Goal: Information Seeking & Learning: Get advice/opinions

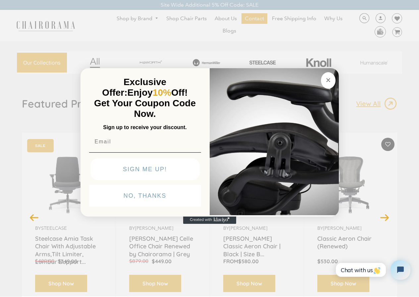
click at [327, 77] on circle "Close dialog" at bounding box center [328, 80] width 8 height 8
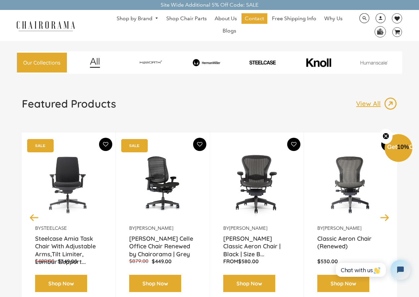
click at [154, 18] on span "DesktopNavigation" at bounding box center [155, 18] width 6 height 4
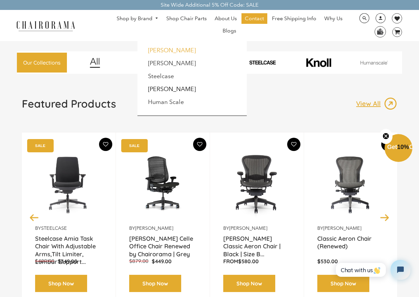
click at [163, 51] on link "Haworth" at bounding box center [172, 50] width 48 height 7
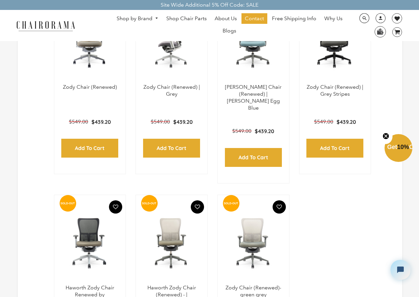
scroll to position [165, 0]
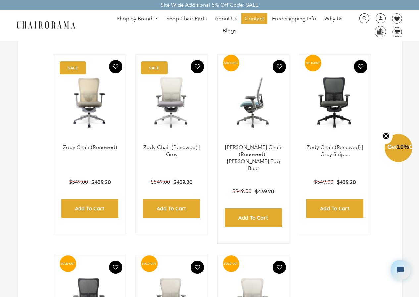
click at [246, 144] on img at bounding box center [253, 102] width 58 height 83
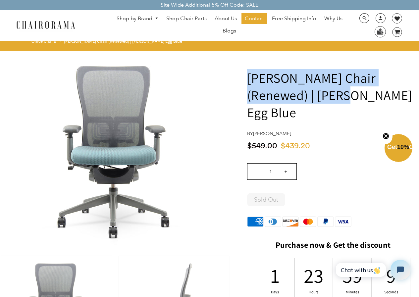
drag, startPoint x: 297, startPoint y: 95, endPoint x: 240, endPoint y: 80, distance: 58.5
copy h1 "Zody Chair (Renewed) | Robin Egg Blue"
click at [32, 21] on img at bounding box center [46, 26] width 66 height 12
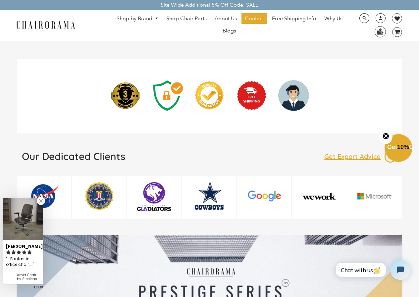
scroll to position [1769, 0]
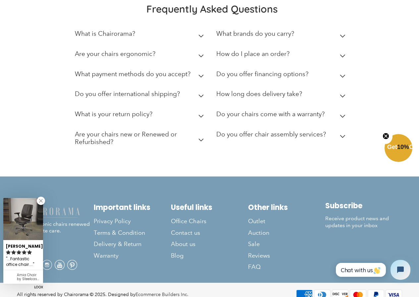
click at [260, 250] on link "Reviews" at bounding box center [286, 255] width 77 height 11
